Goal: Transaction & Acquisition: Download file/media

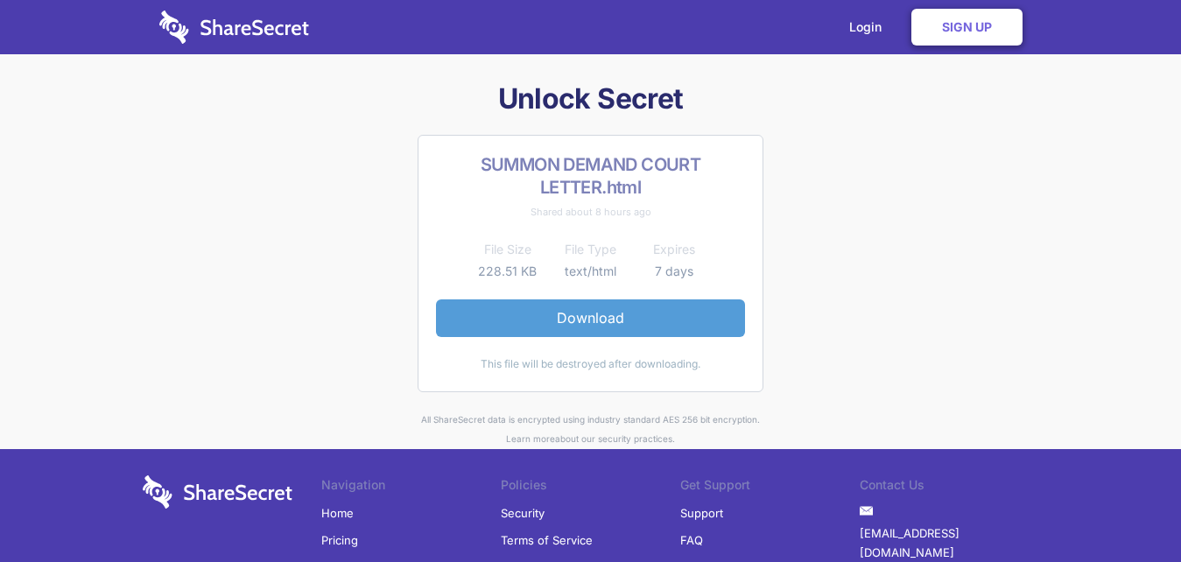
click at [603, 316] on link "Download" at bounding box center [590, 318] width 309 height 37
click at [586, 314] on link "Download" at bounding box center [590, 318] width 309 height 37
click at [574, 320] on link "Download" at bounding box center [590, 318] width 309 height 37
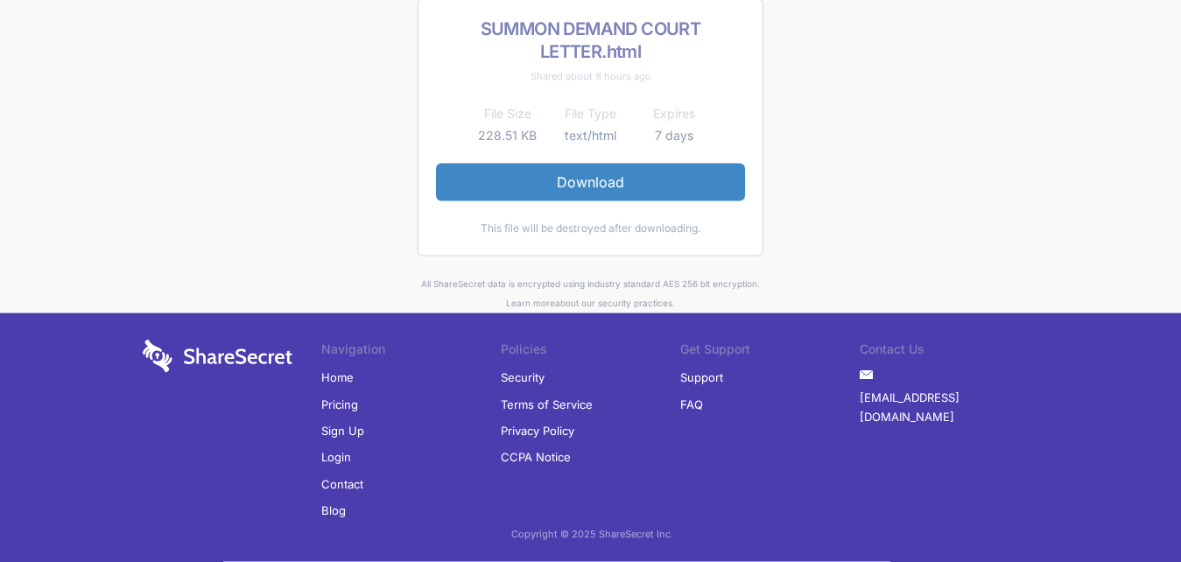
scroll to position [145, 0]
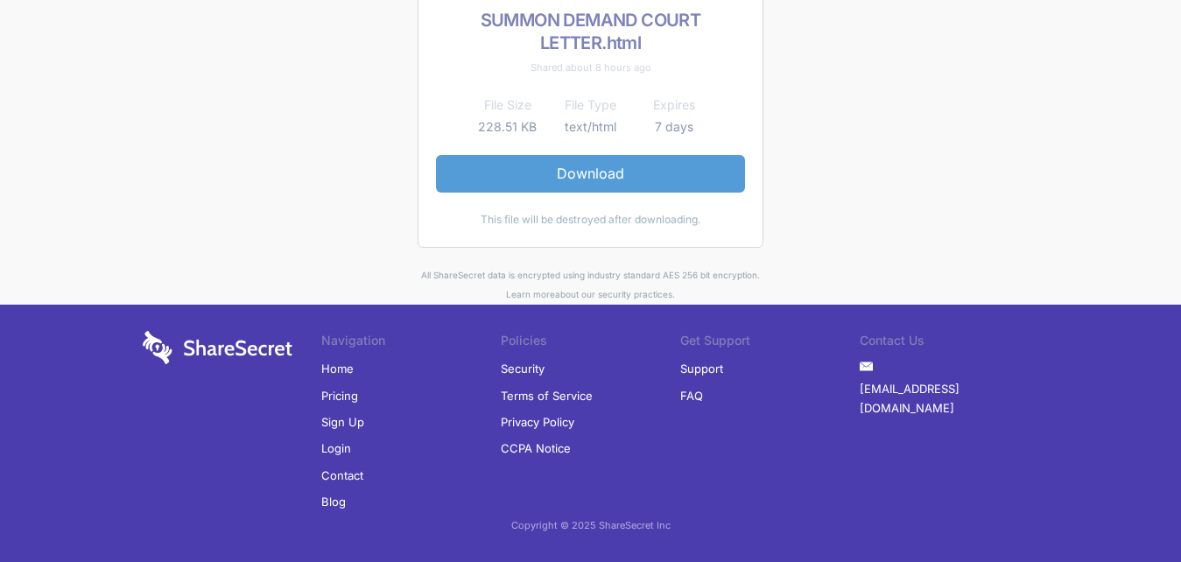
click at [589, 175] on link "Download" at bounding box center [590, 173] width 309 height 37
click at [598, 171] on link "Download" at bounding box center [590, 173] width 309 height 37
click at [581, 171] on link "Download" at bounding box center [590, 173] width 309 height 37
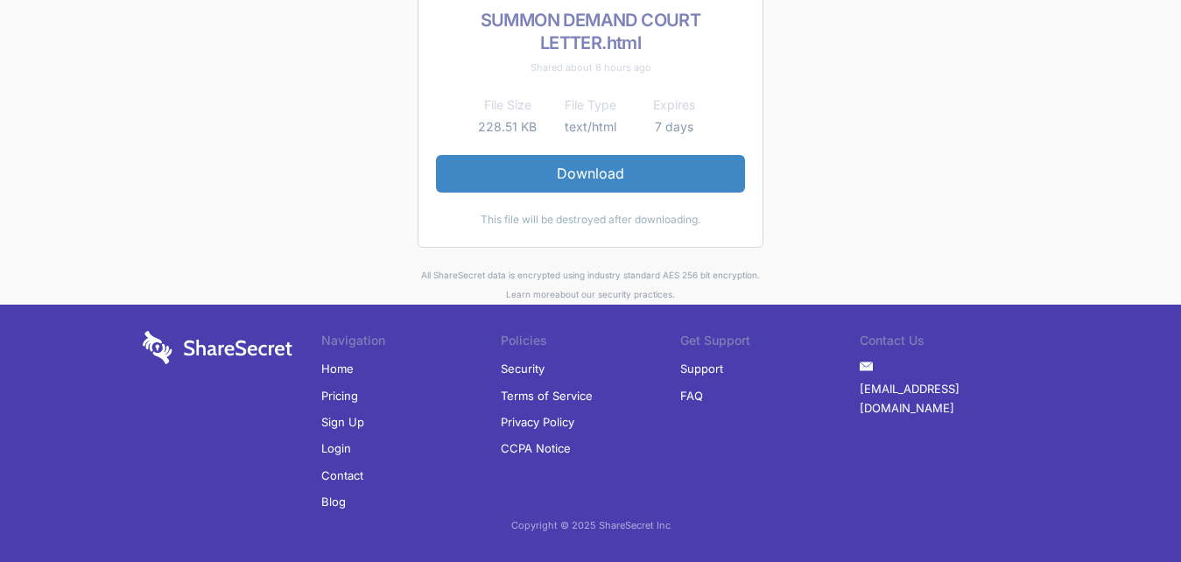
click at [888, 224] on div "Unlock Secret SUMMON DEMAND COURT LETTER.html Shared about 8 hours ago File Siz…" at bounding box center [591, 120] width 911 height 368
